Goal: Task Accomplishment & Management: Manage account settings

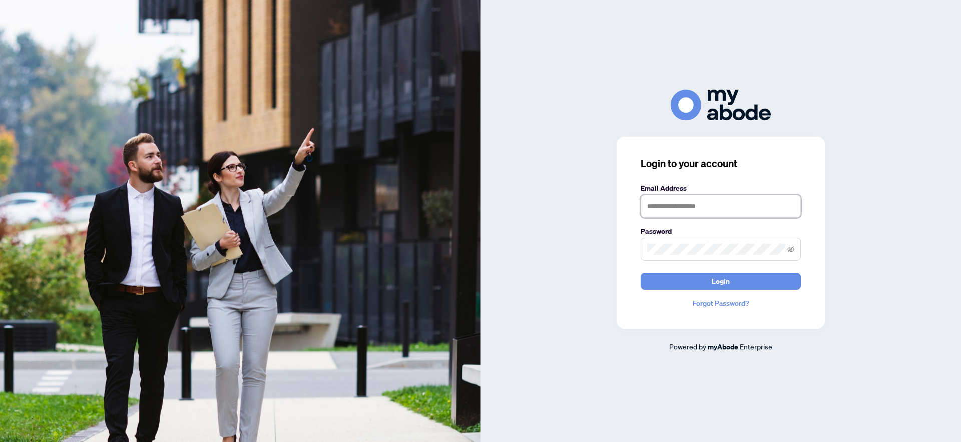
click at [685, 208] on input "text" at bounding box center [721, 206] width 160 height 23
type input "**********"
click at [747, 286] on button "Login" at bounding box center [721, 281] width 160 height 17
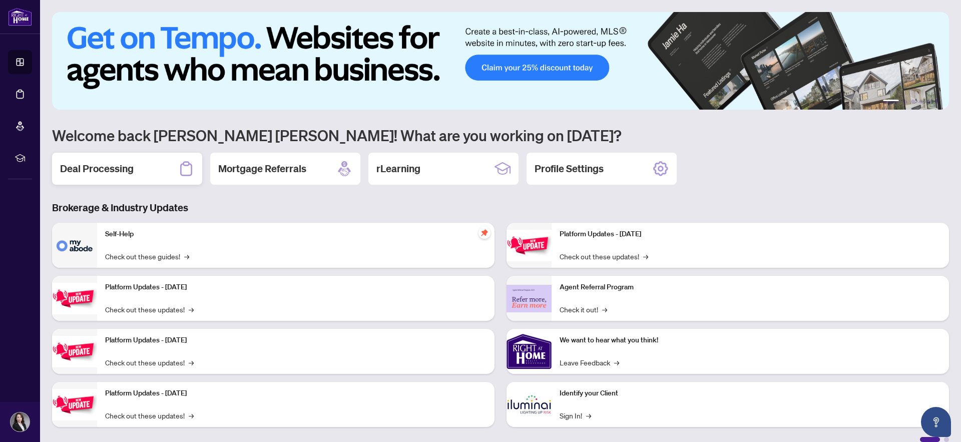
click at [125, 167] on h2 "Deal Processing" at bounding box center [97, 169] width 74 height 14
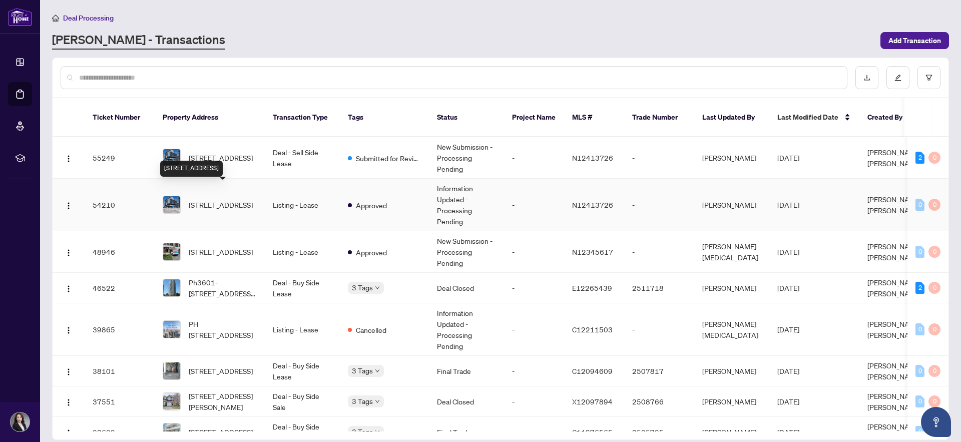
click at [212, 199] on span "[STREET_ADDRESS]" at bounding box center [221, 204] width 64 height 11
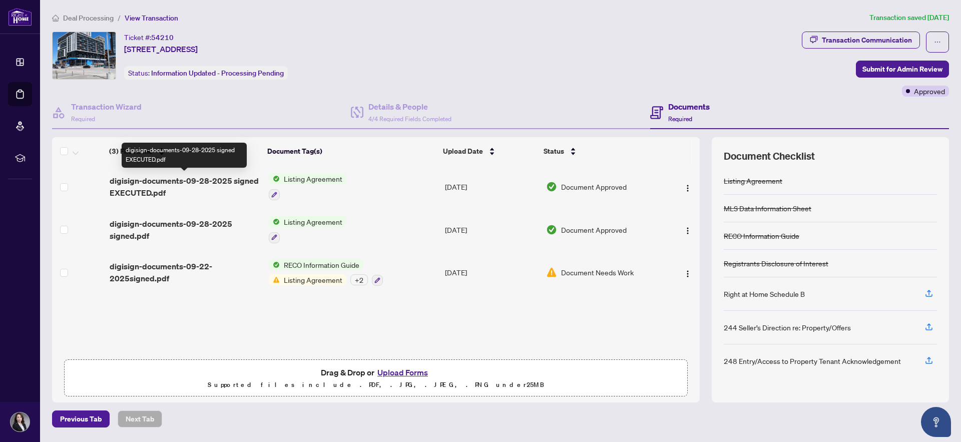
click at [208, 181] on span "digisign-documents-09-28-2025 signed EXECUTED.pdf" at bounding box center [185, 187] width 151 height 24
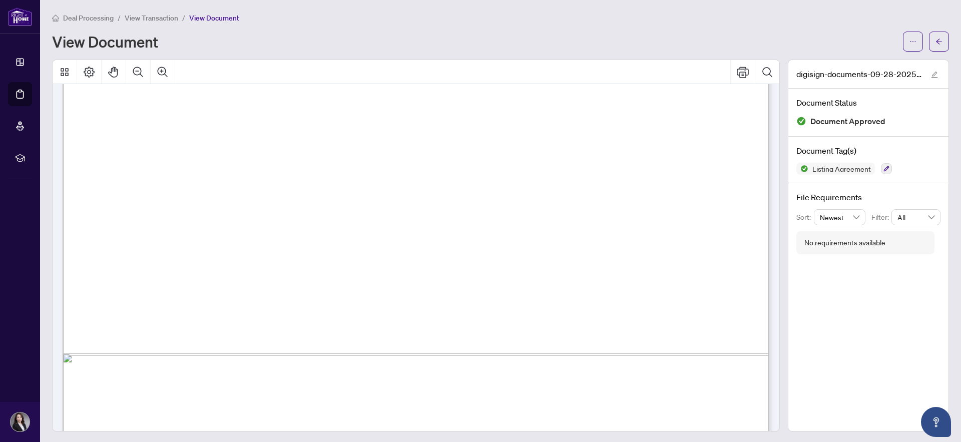
scroll to position [31540, 1]
